Goal: Check status

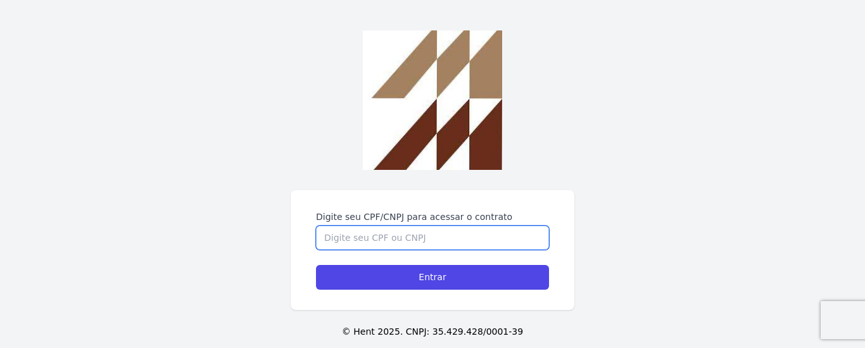
click at [467, 235] on input "Digite seu CPF/CNPJ para acessar o contrato" at bounding box center [432, 237] width 233 height 24
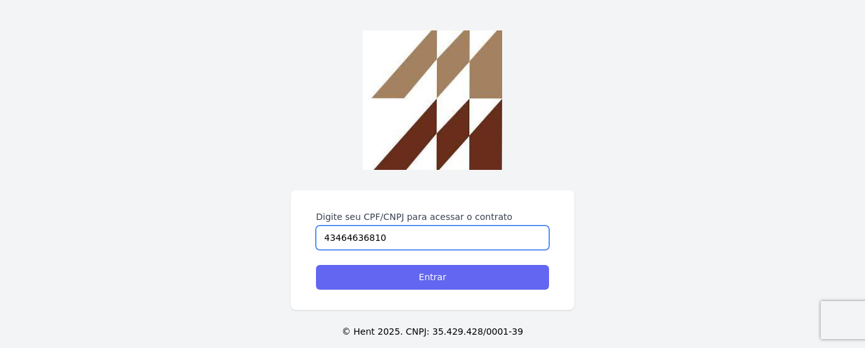
type input "43464636810"
click at [474, 275] on input "Entrar" at bounding box center [432, 277] width 233 height 25
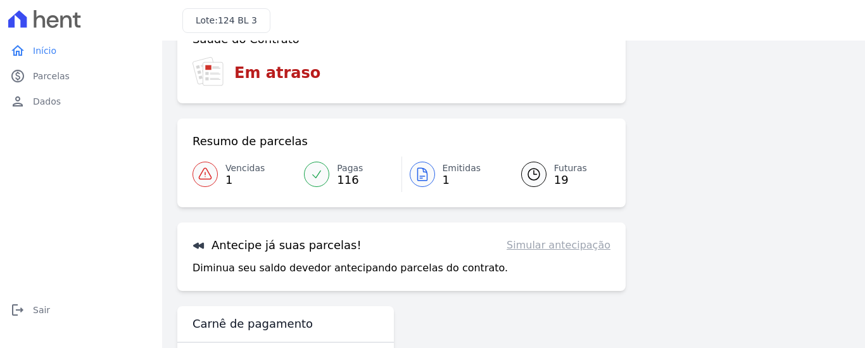
scroll to position [95, 0]
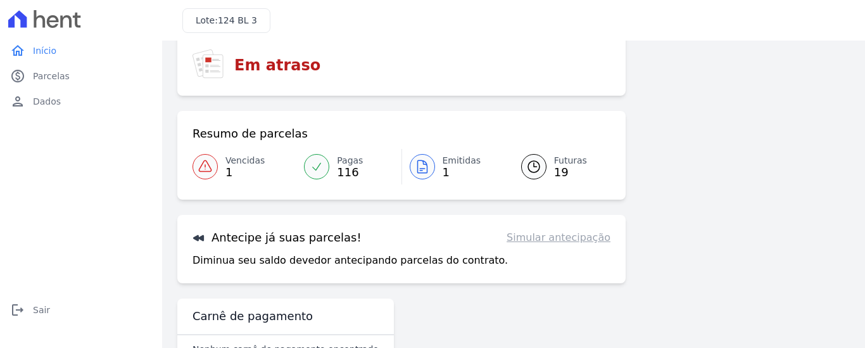
click at [442, 165] on span "Emitidas" at bounding box center [461, 160] width 39 height 13
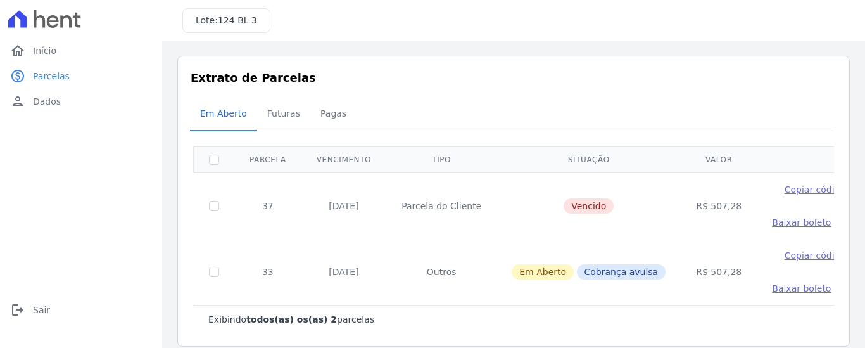
scroll to position [14, 0]
